Goal: Navigation & Orientation: Understand site structure

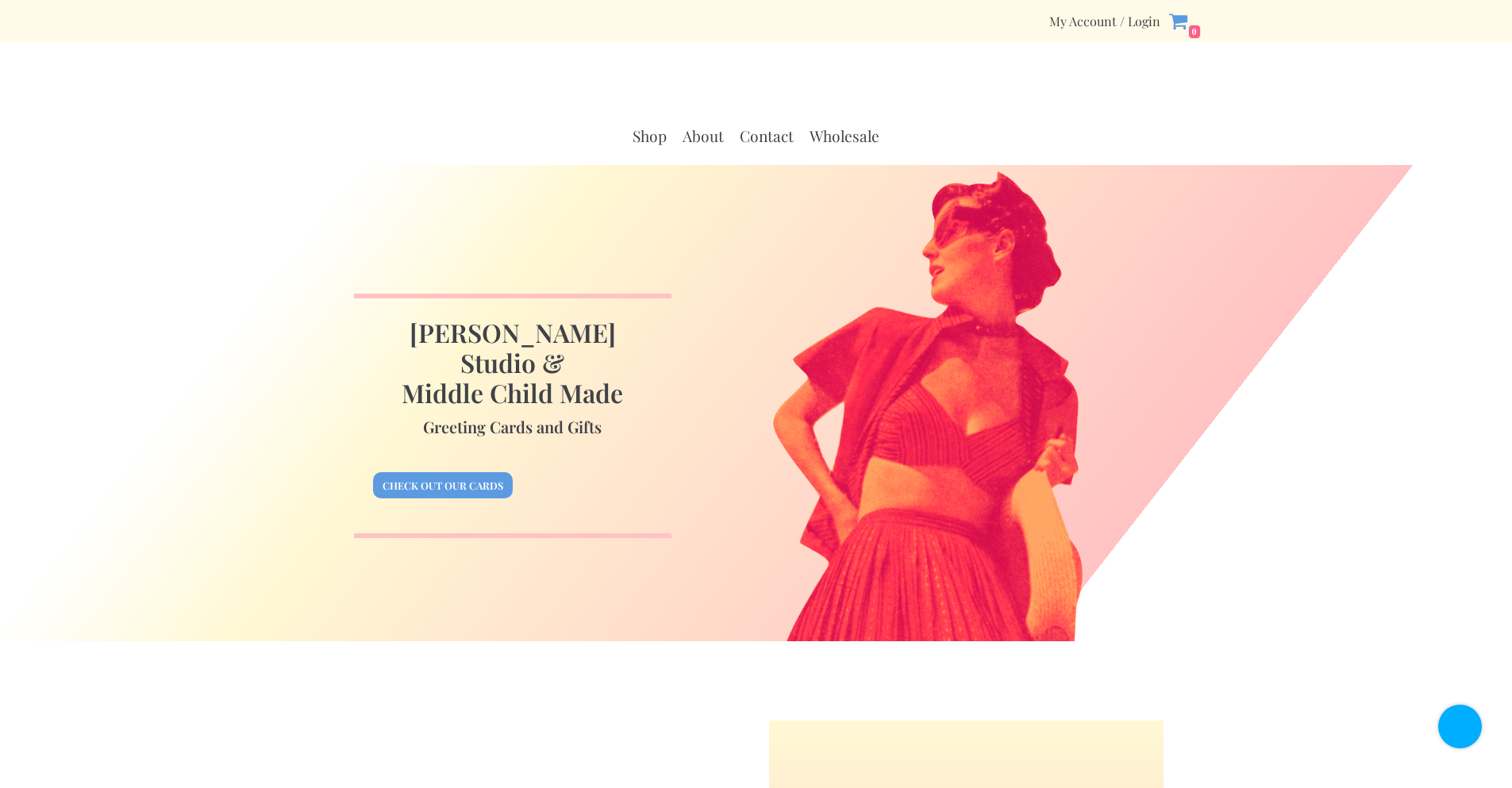
scroll to position [2426, 0]
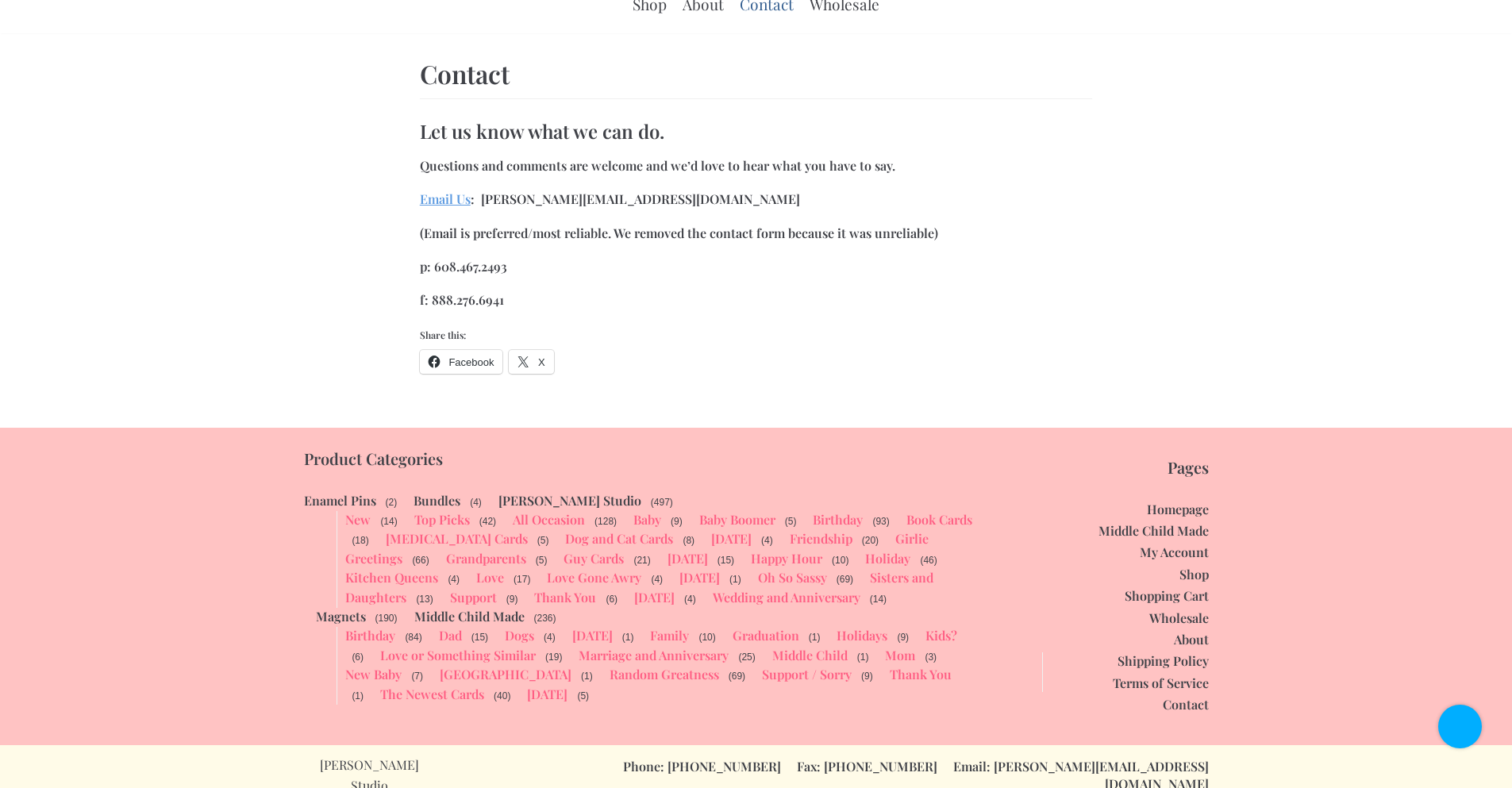
scroll to position [132, 0]
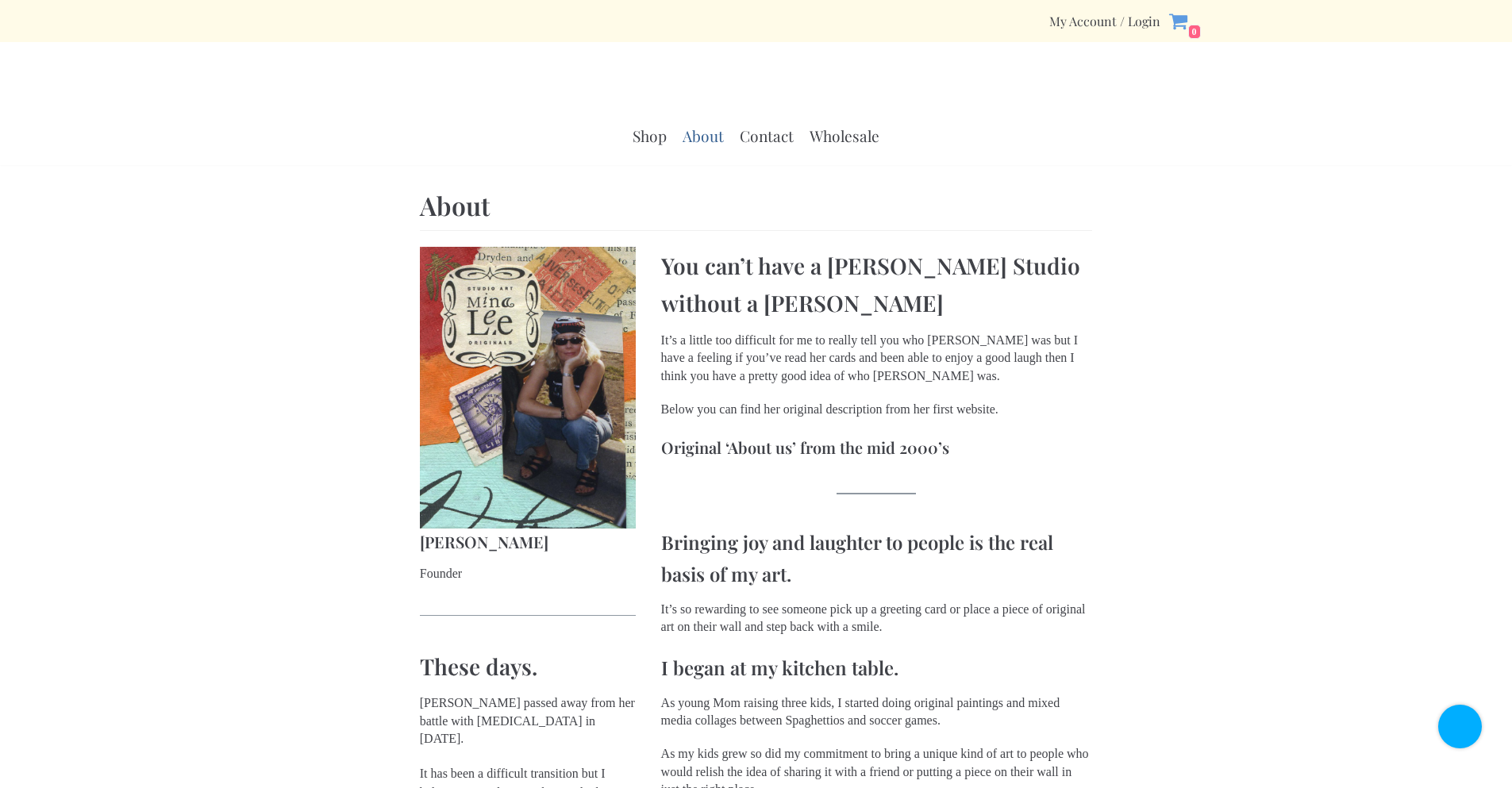
scroll to position [1055, 0]
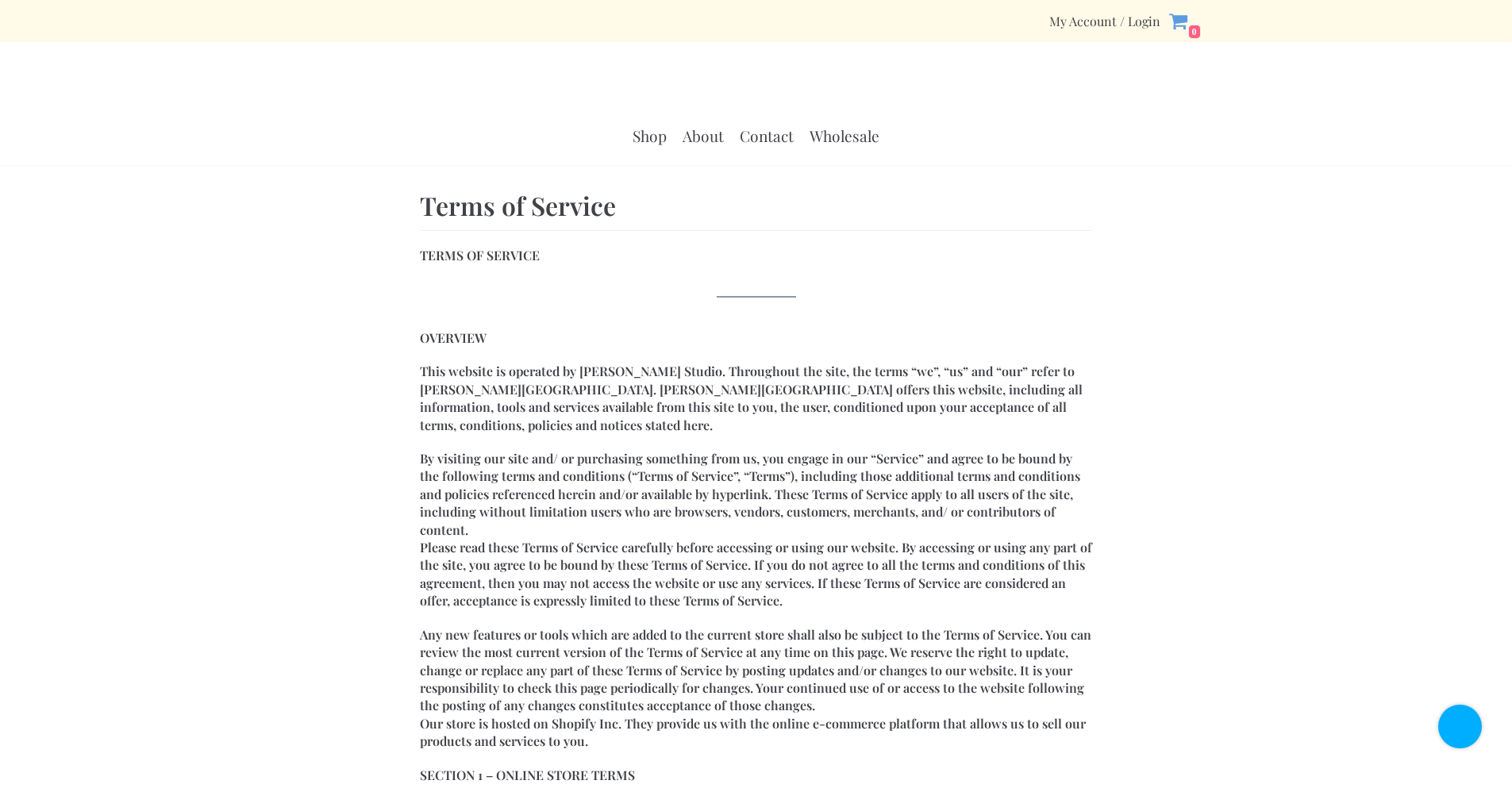
scroll to position [4467, 0]
